Goal: Information Seeking & Learning: Learn about a topic

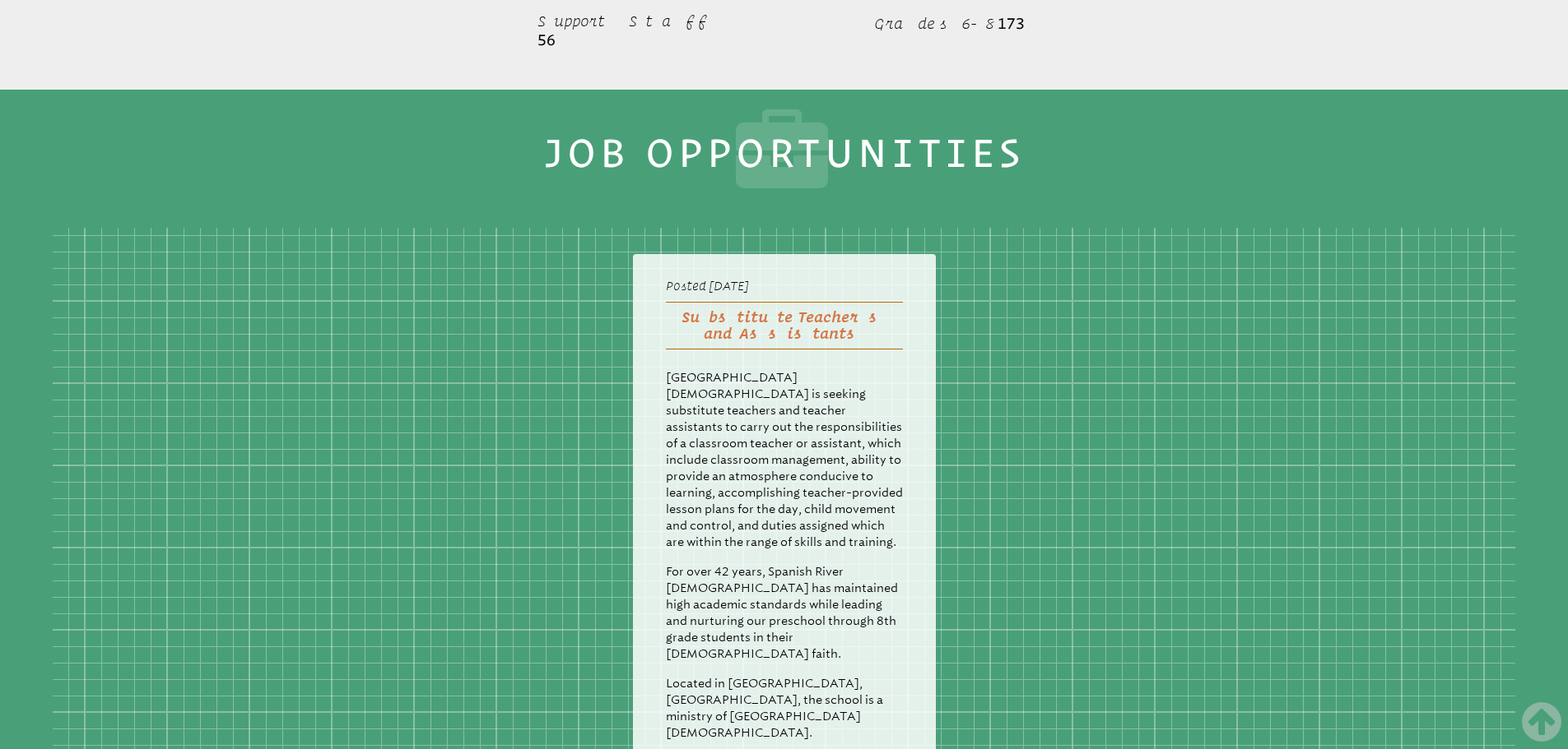
click at [1086, 318] on div "Posted [DATE] Substitute Teachers and Assistants Spanish River [DEMOGRAPHIC_DAT…" at bounding box center [784, 506] width 1463 height 558
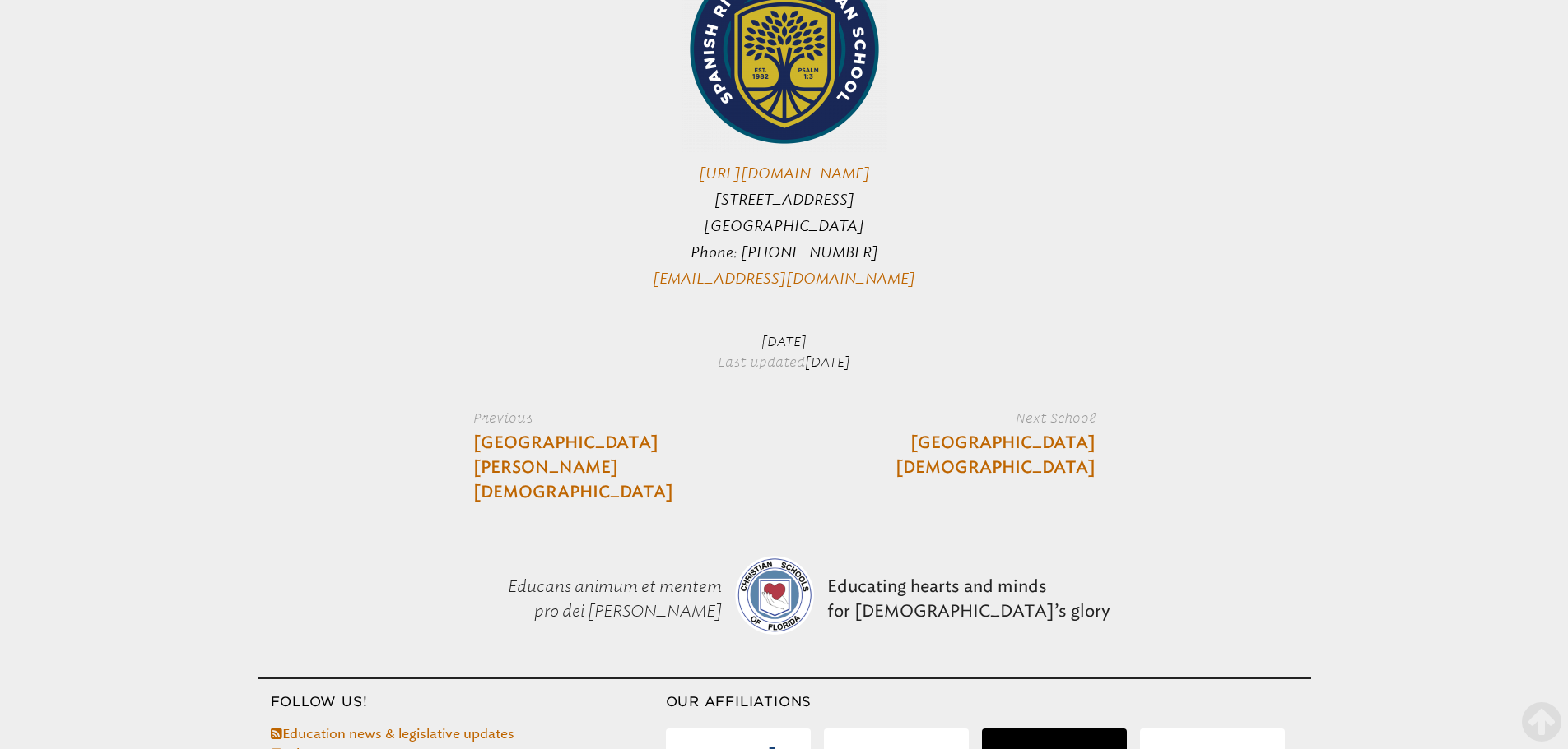
scroll to position [4114, 0]
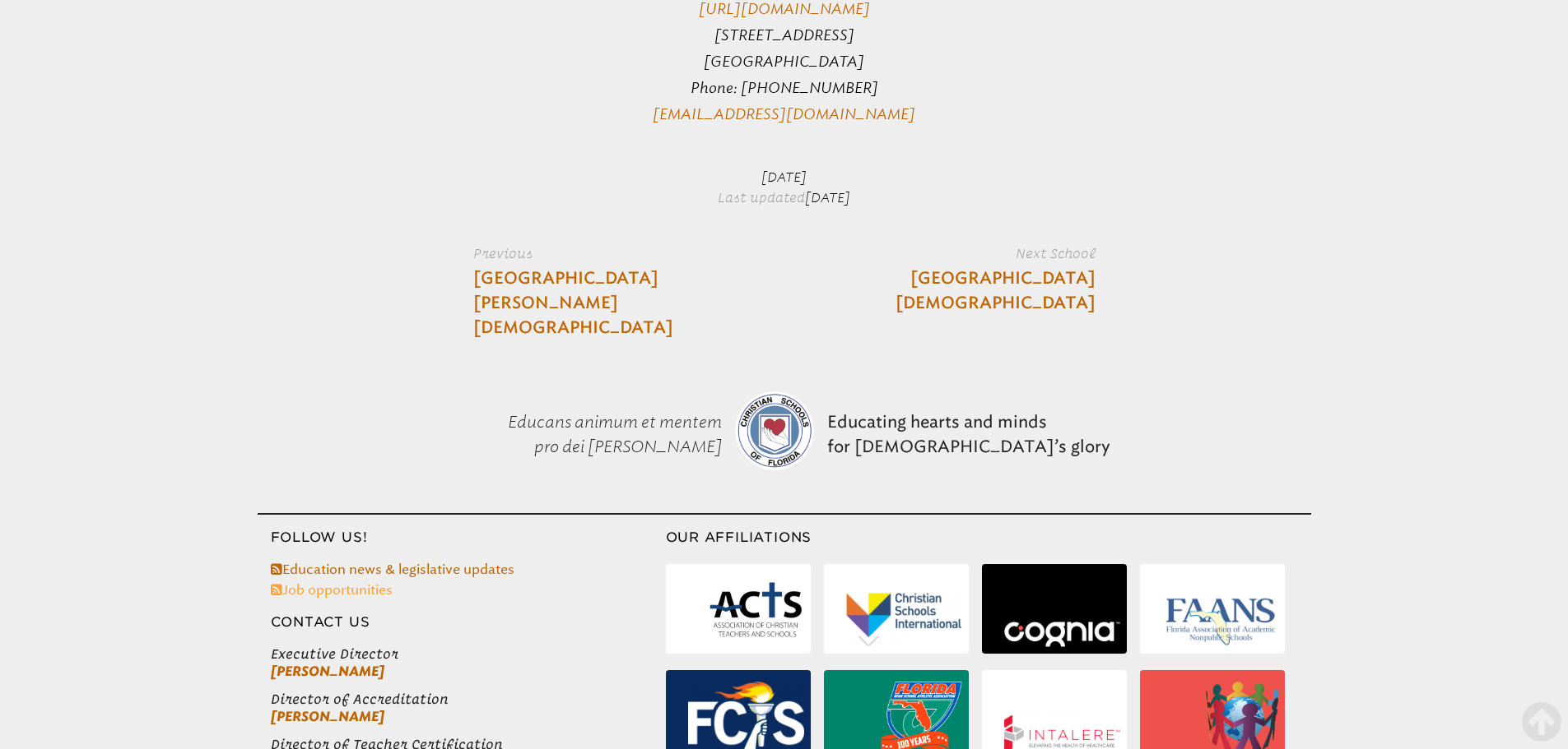
click at [332, 583] on link "Job opportunities" at bounding box center [332, 590] width 122 height 15
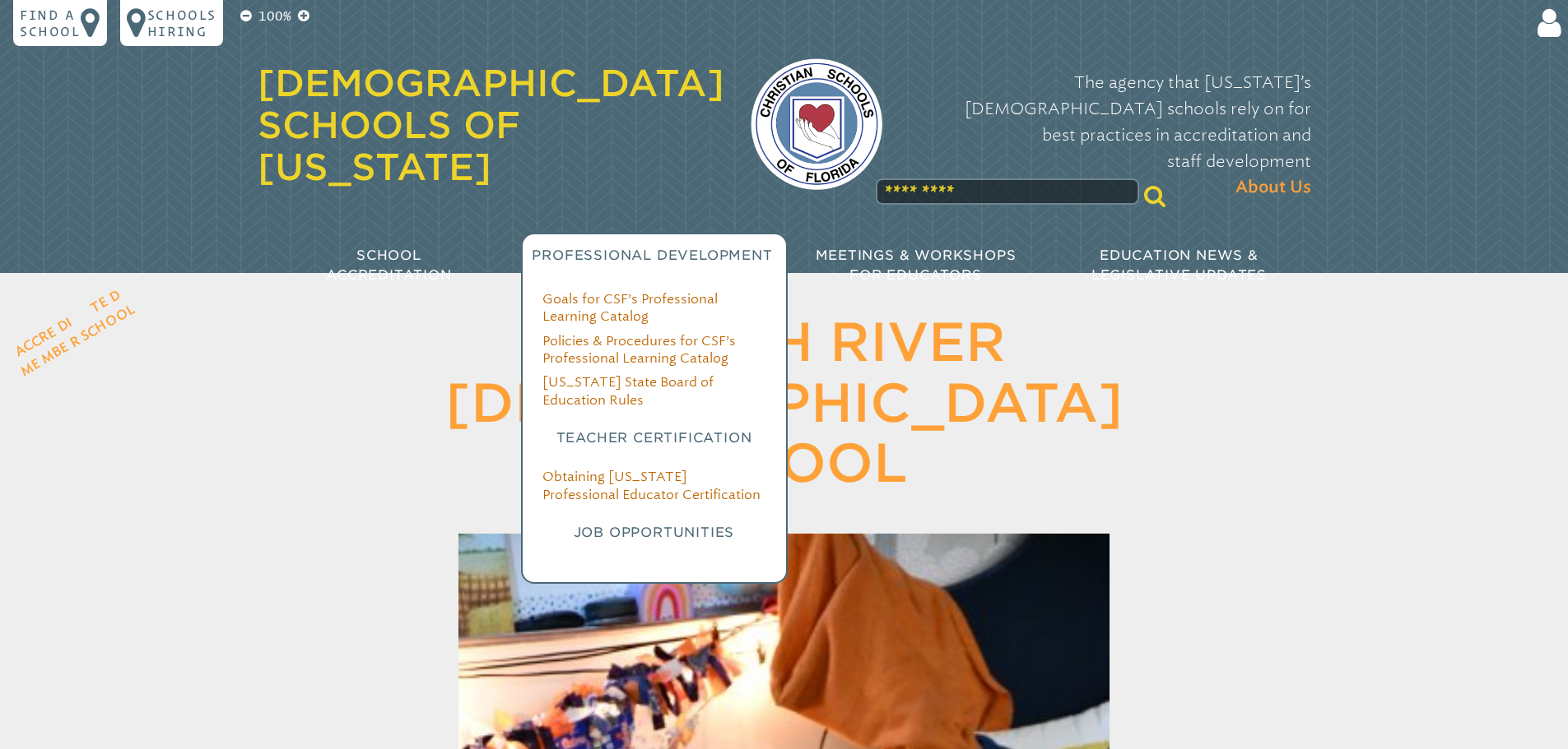
click at [652, 524] on h3 "Job Opportunities" at bounding box center [654, 533] width 224 height 20
click at [657, 524] on h3 "Job Opportunities" at bounding box center [654, 533] width 224 height 20
click at [652, 524] on h3 "Job Opportunities" at bounding box center [654, 533] width 224 height 20
